Goal: Transaction & Acquisition: Purchase product/service

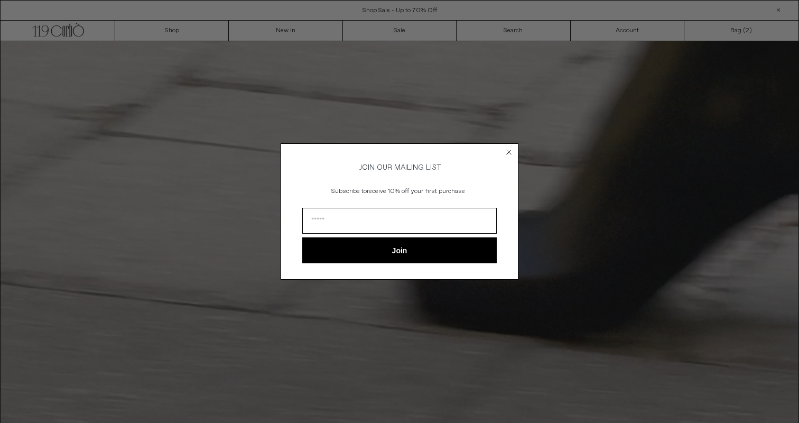
click at [470, 96] on div "Close dialog JOIN OUR MAILING LIST Subscribe to receive 10% off your first purc…" at bounding box center [399, 211] width 799 height 423
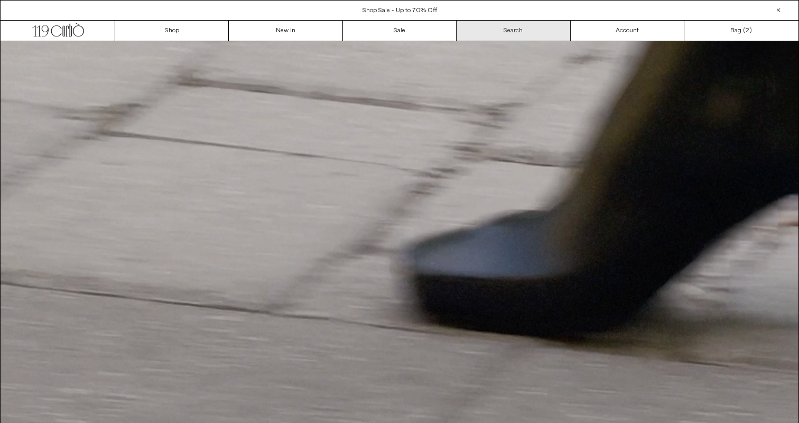
click at [520, 29] on link "Search" at bounding box center [514, 31] width 114 height 20
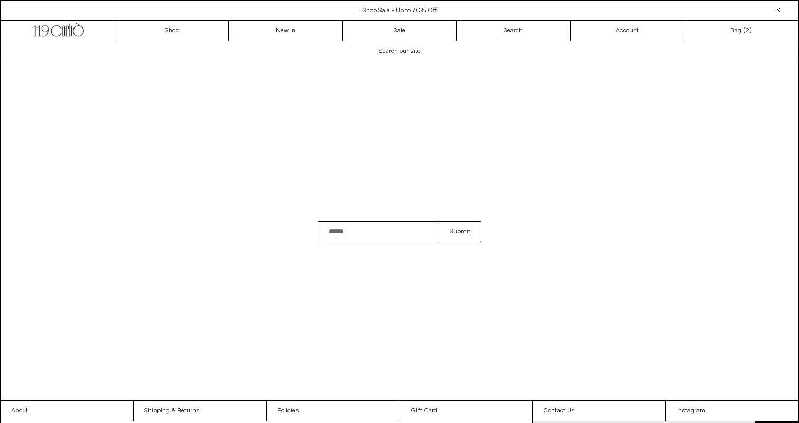
click at [385, 242] on div "Search field cannot be empty Submit" at bounding box center [399, 231] width 799 height 338
click at [383, 227] on input "Search" at bounding box center [378, 231] width 121 height 21
type input "*"
type input "*********"
click at [439, 221] on button "Submit" at bounding box center [460, 231] width 43 height 21
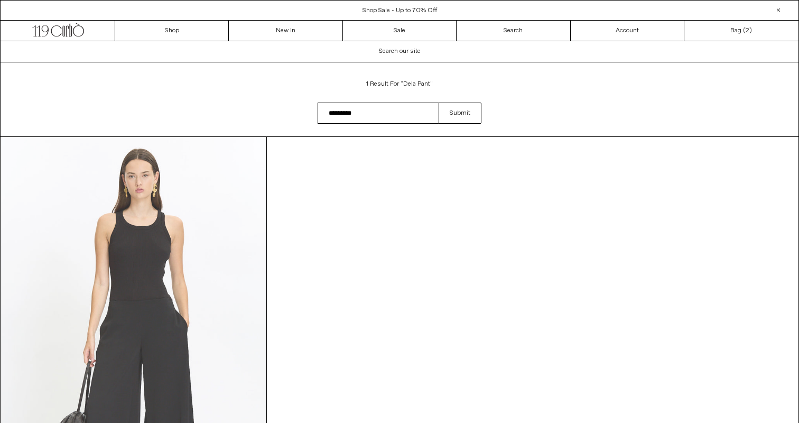
click at [164, 234] on at bounding box center [133, 336] width 265 height 398
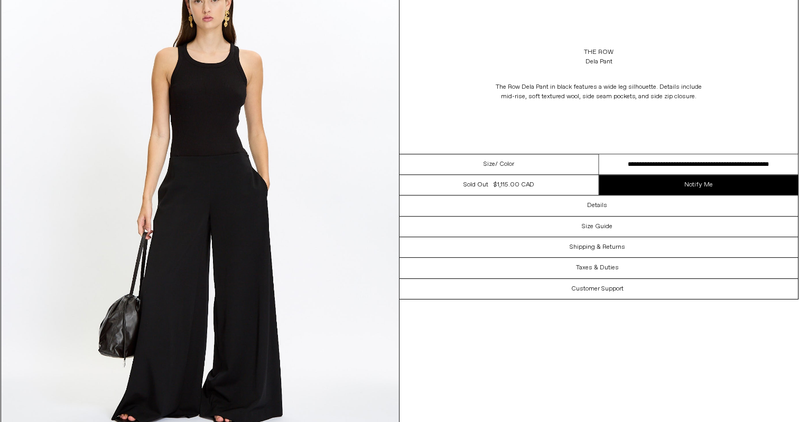
scroll to position [43, 0]
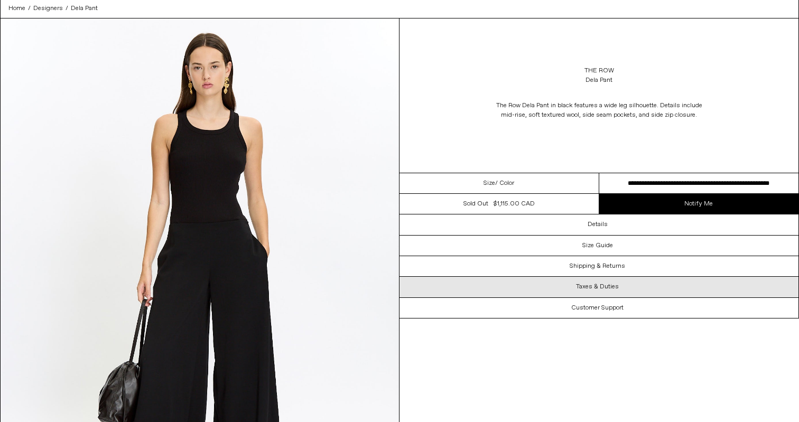
click at [609, 288] on h3 "Taxes & Duties" at bounding box center [597, 286] width 43 height 7
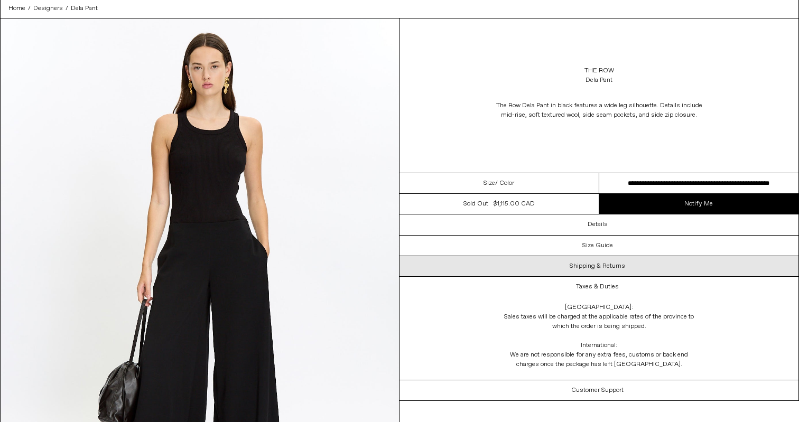
click at [594, 269] on h3 "Shipping & Returns" at bounding box center [597, 266] width 55 height 7
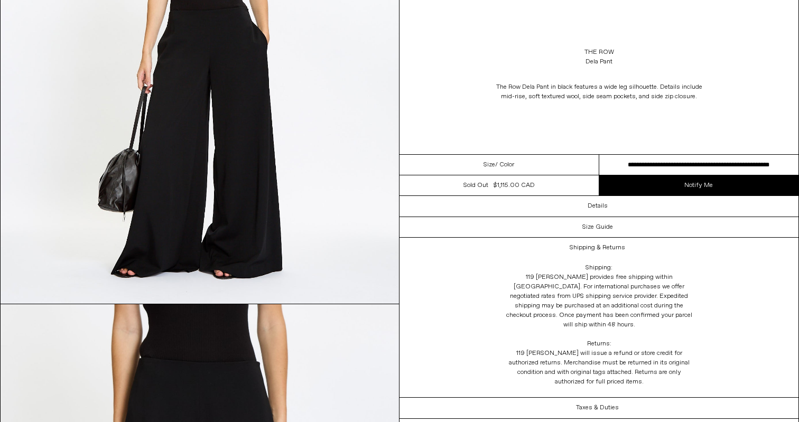
scroll to position [293, 0]
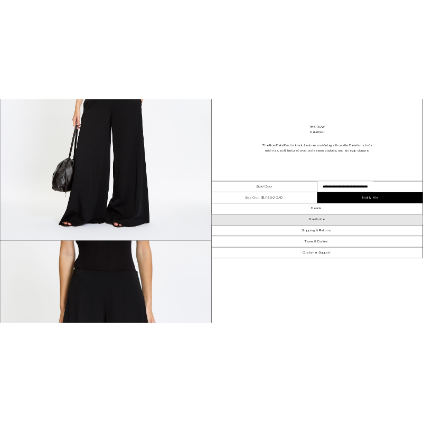
scroll to position [302, 0]
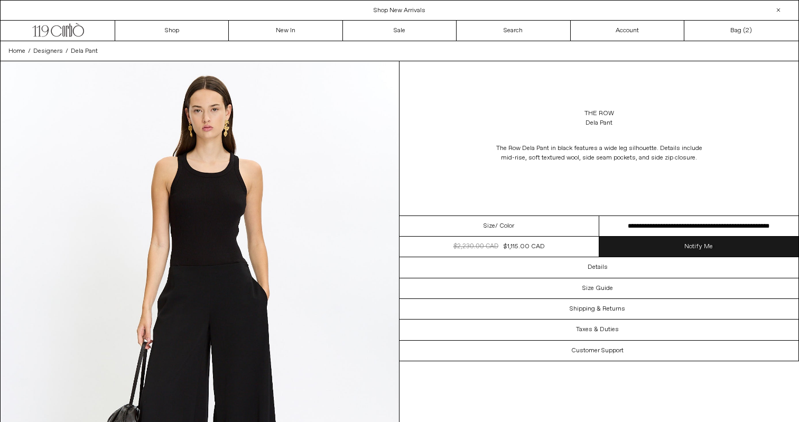
click at [665, 256] on link "Notify Me" at bounding box center [699, 247] width 200 height 20
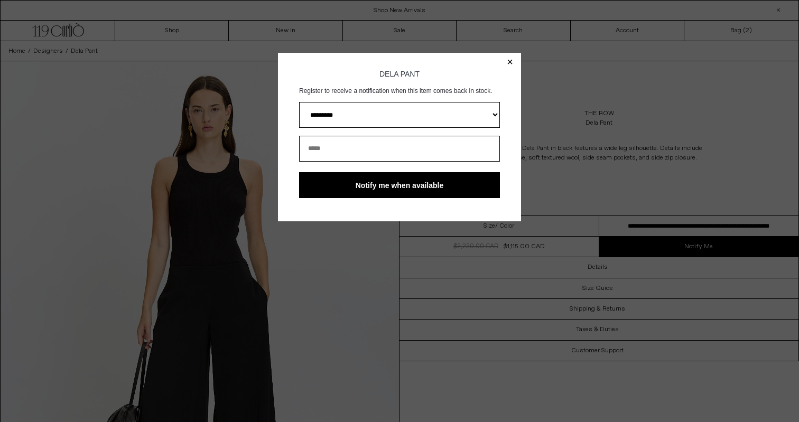
click at [611, 183] on body "× Dela Pant Register to receive a notification when this item comes back in sto…" at bounding box center [399, 264] width 799 height 422
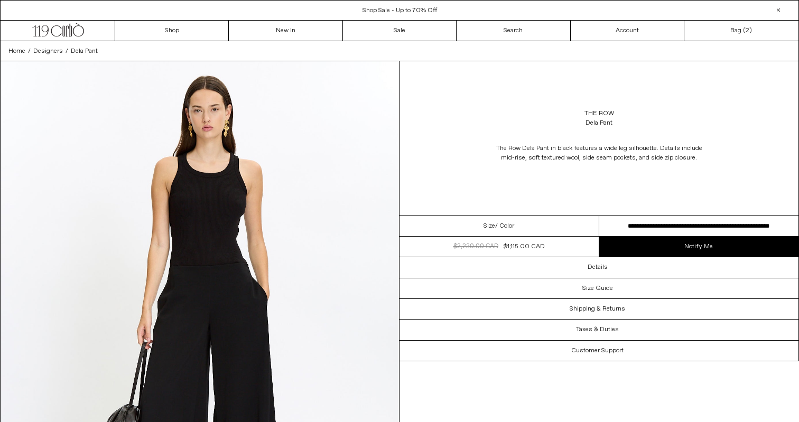
click at [599, 124] on div "Dela Pant" at bounding box center [599, 123] width 27 height 10
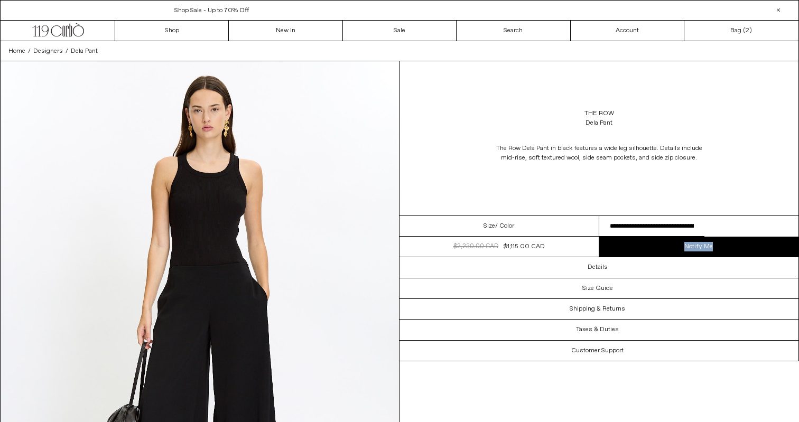
click at [787, 9] on div "Shop Sale - Up to 70% Off Free Shipping within [GEOGRAPHIC_DATA] and [GEOGRAPHI…" at bounding box center [634, 11] width 1267 height 10
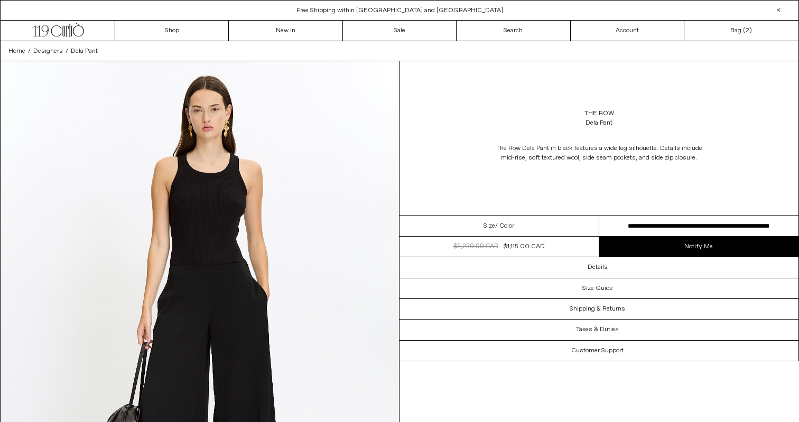
click at [652, 181] on div "The Row Dela Pant The Row Dela Pant in black features a wide leg silhouette. De…" at bounding box center [599, 138] width 399 height 154
